Goal: Obtain resource: Download file/media

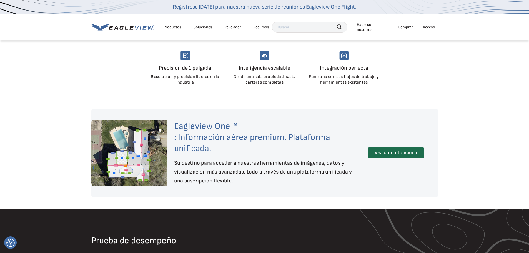
scroll to position [417, 0]
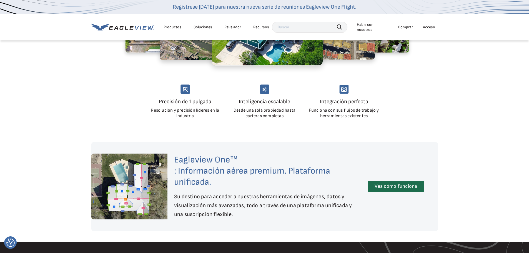
click at [382, 192] on div "EagleBot En línea Descubra cómo podemos reducir el costo estimado de su techado…" at bounding box center [451, 205] width 144 height 43
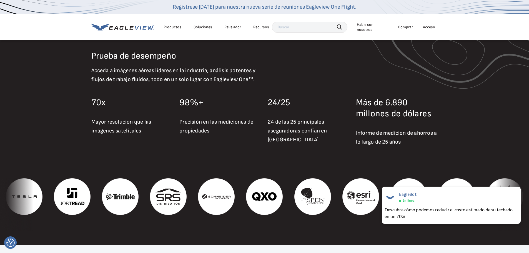
scroll to position [639, 0]
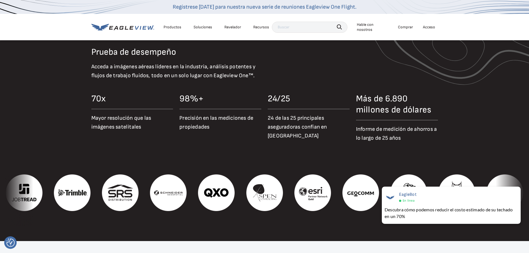
drag, startPoint x: 217, startPoint y: 130, endPoint x: 180, endPoint y: 121, distance: 38.0
click at [180, 121] on p "Precisión en las mediciones de propiedades" at bounding box center [220, 123] width 82 height 18
click at [267, 132] on div "70x Mayor resolución que las imágenes satelitales 98%+ Precisión en las medicio…" at bounding box center [264, 119] width 347 height 53
drag, startPoint x: 293, startPoint y: 140, endPoint x: 265, endPoint y: 126, distance: 31.4
click at [265, 126] on div "70x Mayor resolución que las imágenes satelitales 98%+ Precisión en las medicio…" at bounding box center [264, 119] width 347 height 53
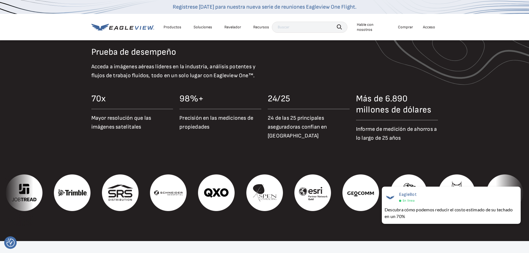
click at [265, 126] on div "70x Mayor resolución que las imágenes satelitales 98%+ Precisión en las medicio…" at bounding box center [264, 119] width 347 height 53
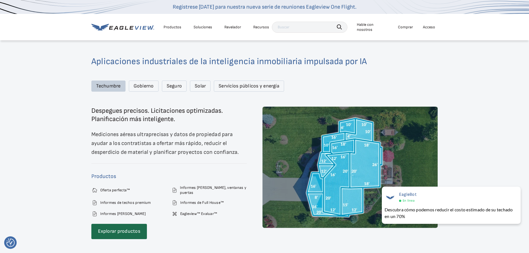
scroll to position [861, 0]
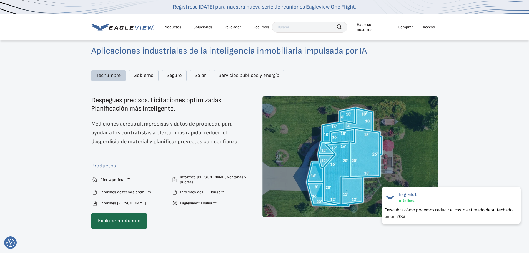
click at [146, 81] on div "Gobierno" at bounding box center [144, 75] width 30 height 11
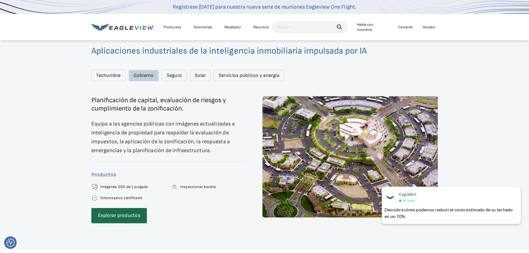
click at [173, 78] on font "Seguro" at bounding box center [174, 75] width 15 height 6
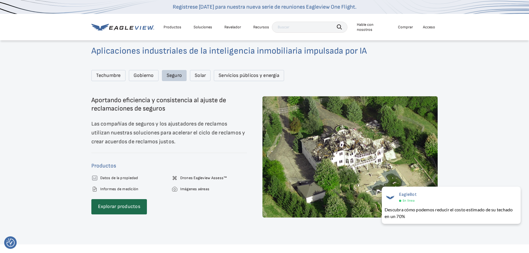
click at [205, 81] on div "Solar" at bounding box center [200, 75] width 21 height 11
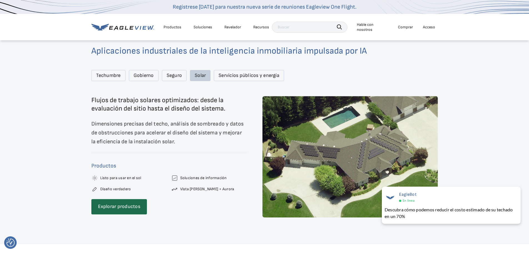
click at [226, 78] on font "Servicios públicos y energía" at bounding box center [249, 75] width 61 height 6
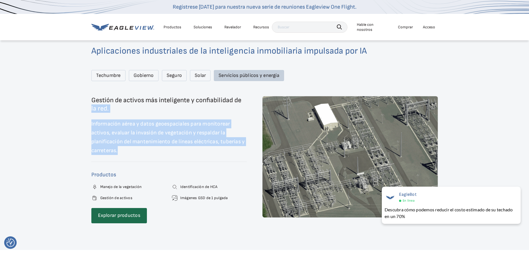
drag, startPoint x: 122, startPoint y: 154, endPoint x: 82, endPoint y: 110, distance: 59.8
click at [82, 110] on div "Aplicaciones industriales de la inteligencia inmobiliaria impulsada por IA Tech…" at bounding box center [264, 134] width 529 height 231
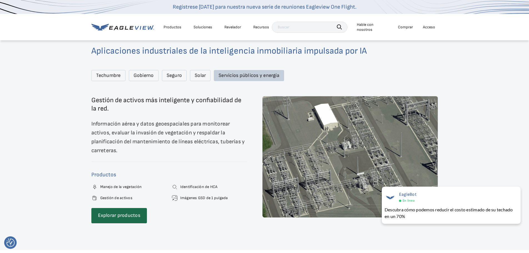
click at [103, 81] on div "Techumbre" at bounding box center [108, 75] width 34 height 11
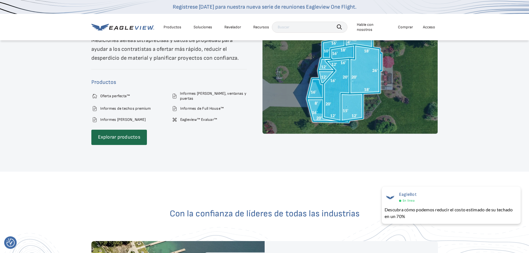
scroll to position [944, 0]
click at [134, 140] on font "Explorar productos" at bounding box center [119, 137] width 42 height 6
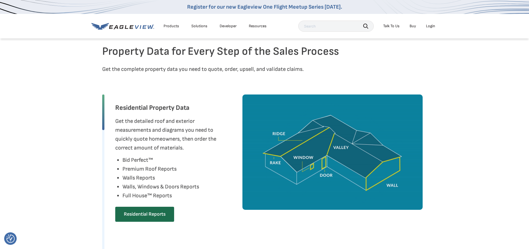
scroll to position [250, 0]
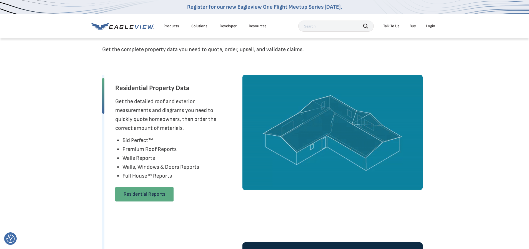
click at [157, 195] on link "Residential Reports" at bounding box center [144, 194] width 58 height 14
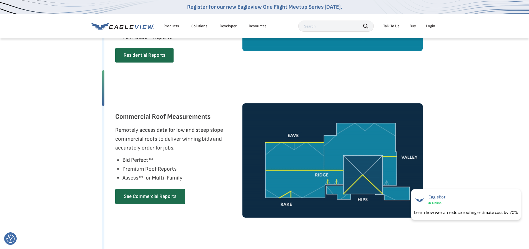
scroll to position [500, 0]
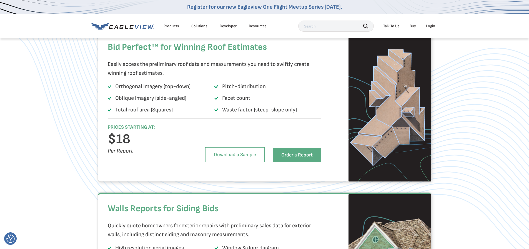
scroll to position [361, 0]
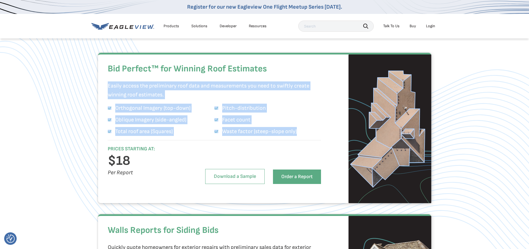
drag, startPoint x: 247, startPoint y: 142, endPoint x: 107, endPoint y: 89, distance: 150.4
click at [107, 89] on div "Bid Perfect™ for Winning Roof Estimates Easily access the preliminary roof data…" at bounding box center [264, 128] width 333 height 150
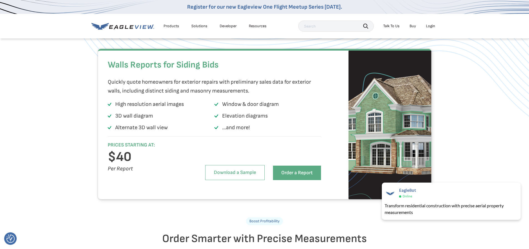
scroll to position [528, 0]
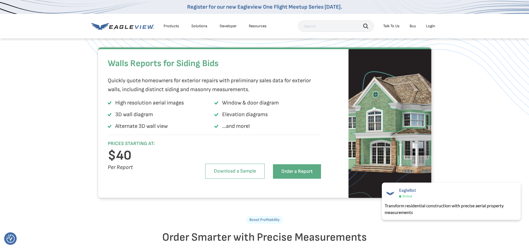
drag, startPoint x: 277, startPoint y: 138, endPoint x: 107, endPoint y: 78, distance: 180.6
click at [107, 78] on div "Walls Reports for Siding Bids Quickly quote homeowners for exterior repairs wit…" at bounding box center [264, 122] width 333 height 150
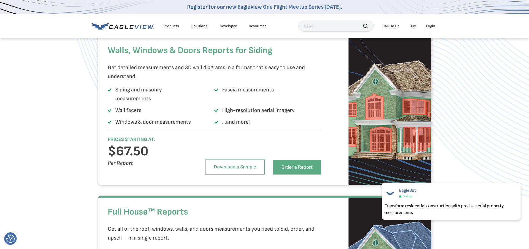
scroll to position [944, 0]
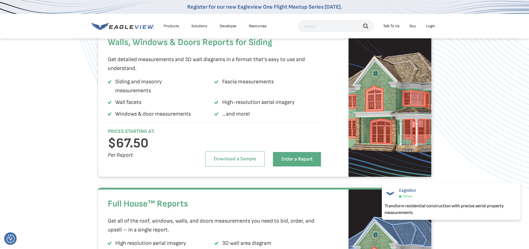
click at [232, 118] on p "…and more!" at bounding box center [236, 113] width 28 height 9
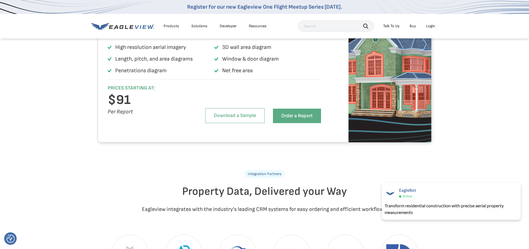
scroll to position [1139, 0]
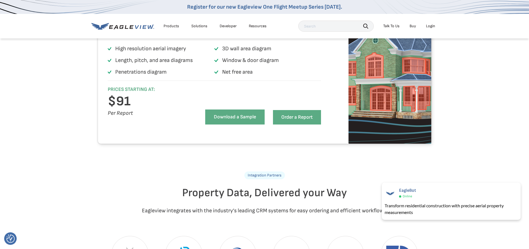
click at [220, 124] on link "Download a Sample" at bounding box center [234, 116] width 59 height 15
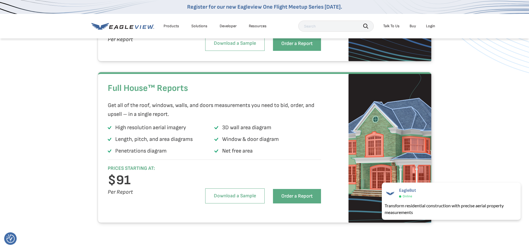
scroll to position [1055, 0]
